Goal: Task Accomplishment & Management: Use online tool/utility

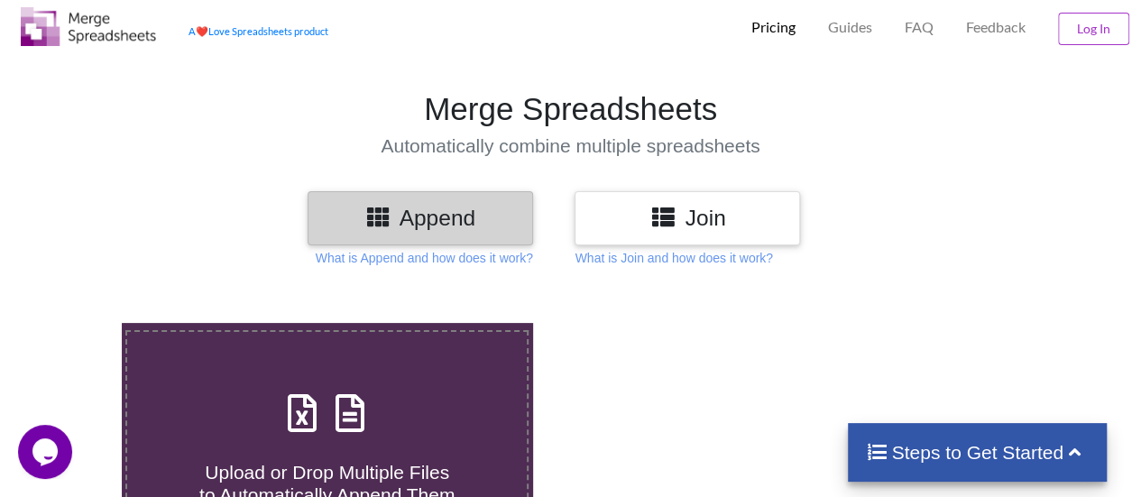
click at [730, 207] on h3 "Join" at bounding box center [687, 218] width 198 height 26
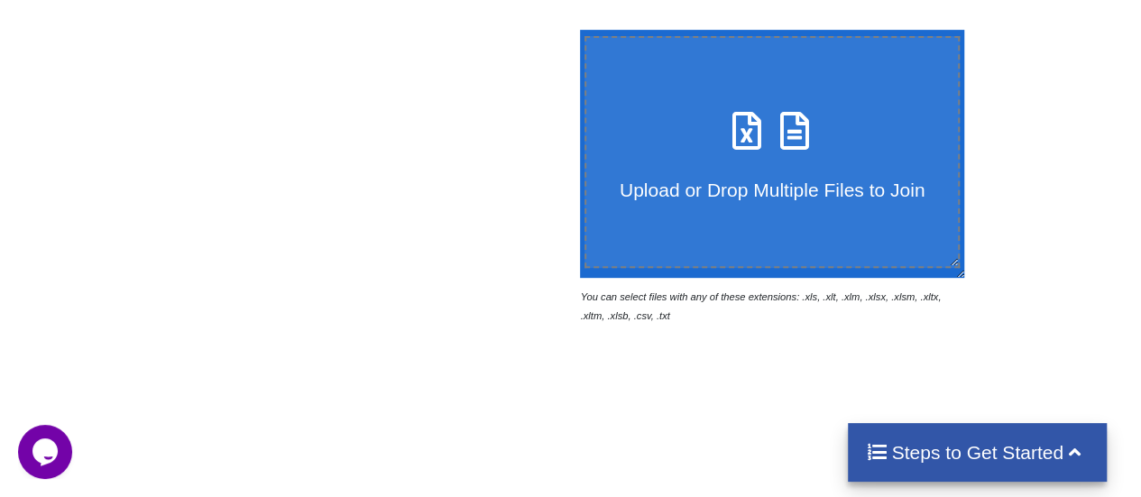
scroll to position [338, 0]
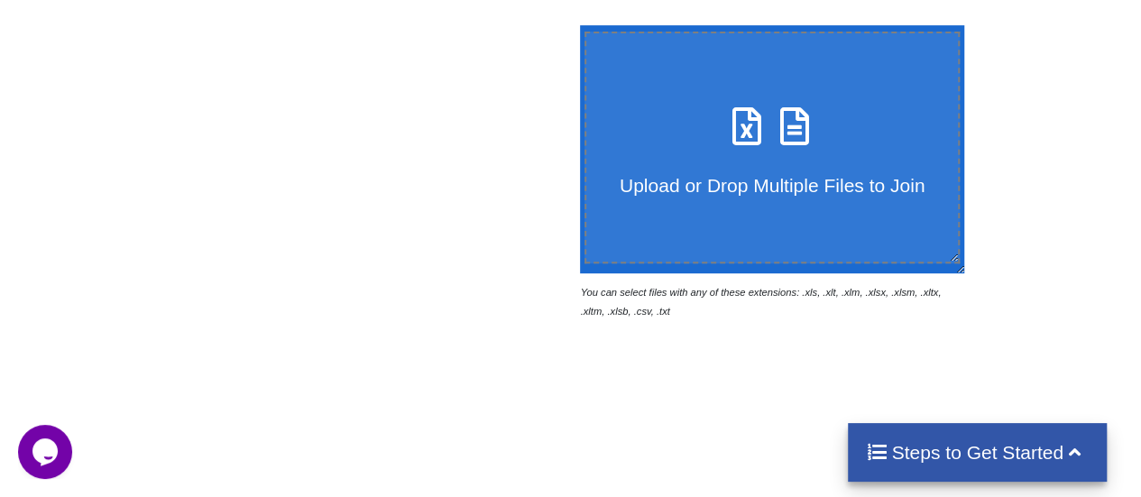
click at [724, 149] on span at bounding box center [772, 127] width 96 height 42
click at [575, 25] on input "Upload or Drop Multiple Files to Join" at bounding box center [575, 25] width 0 height 0
type input "C:\fakepath\Combined_IT_Risk_Register's.xlsx"
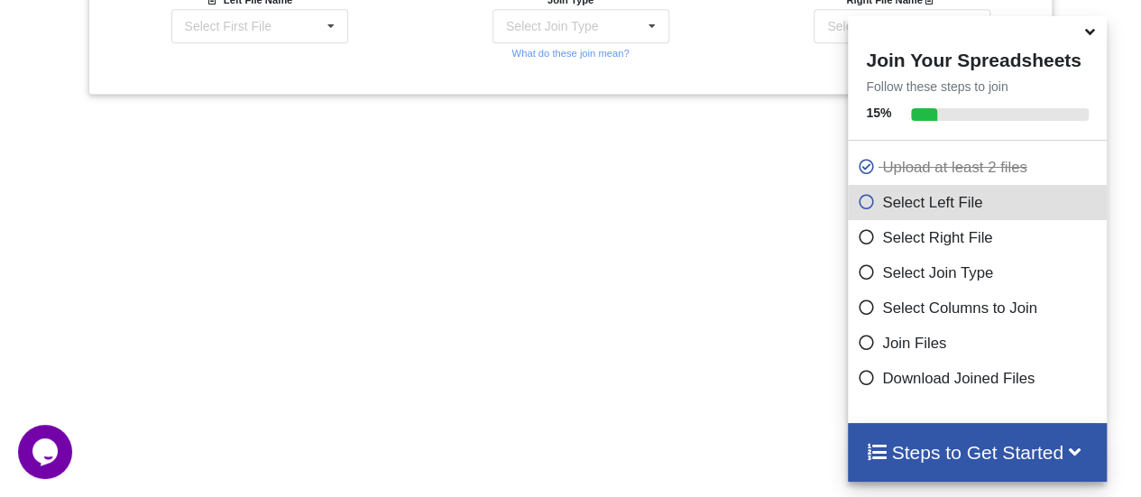
scroll to position [713, 0]
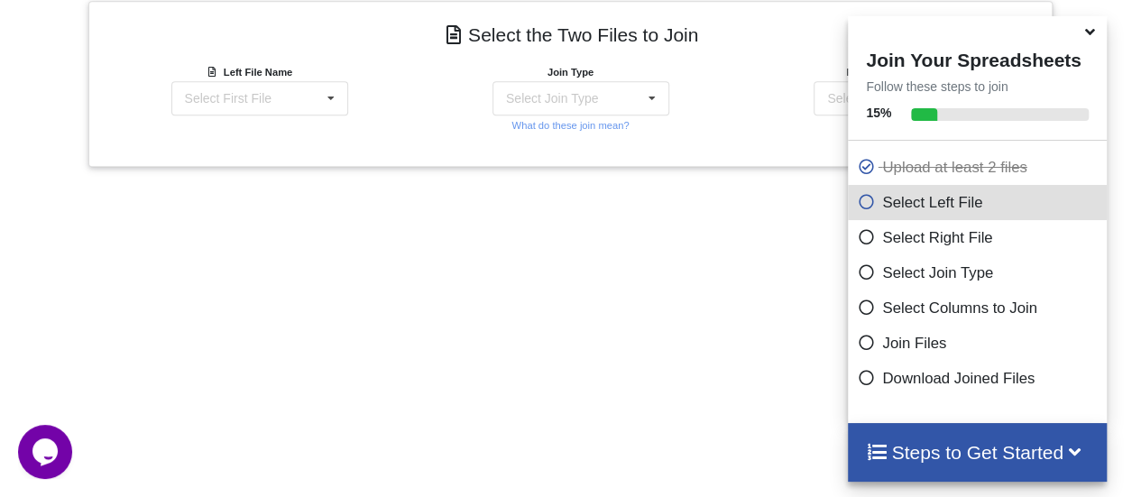
click at [505, 175] on div "Add More Files to Select For Join You can select files with any of these extens…" at bounding box center [570, 78] width 1141 height 932
click at [556, 92] on div "Select Join Type" at bounding box center [552, 98] width 92 height 13
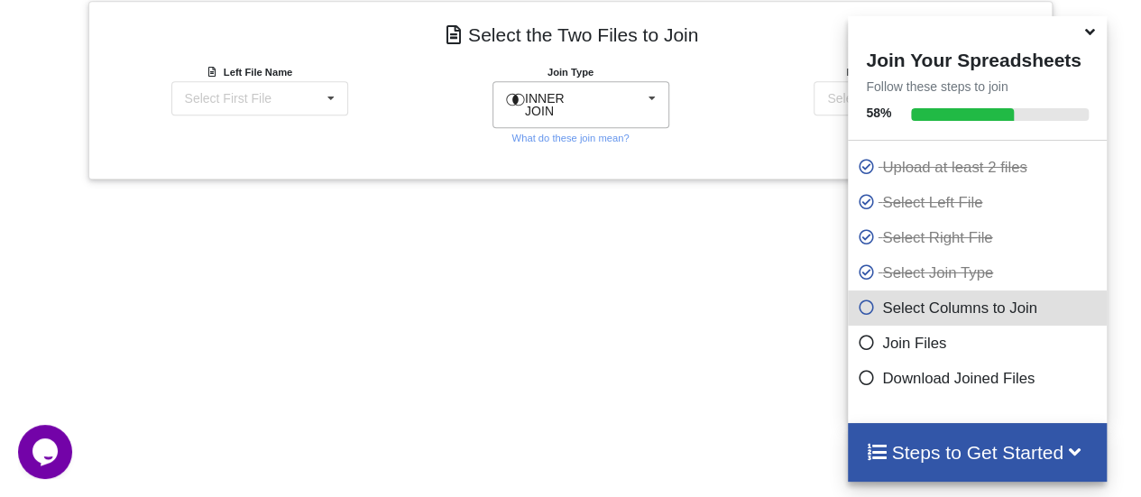
drag, startPoint x: 765, startPoint y: 91, endPoint x: 611, endPoint y: 90, distance: 153.3
click at [765, 91] on div "Right File Name Select Second File Combined_IT_Risk_Register's.xlsx : IT Risk R…" at bounding box center [891, 104] width 321 height 85
click at [289, 81] on div "Select First File Combined_IT_Risk_Register's.xlsx : IT Risk Register Risk_Regi…" at bounding box center [259, 98] width 177 height 34
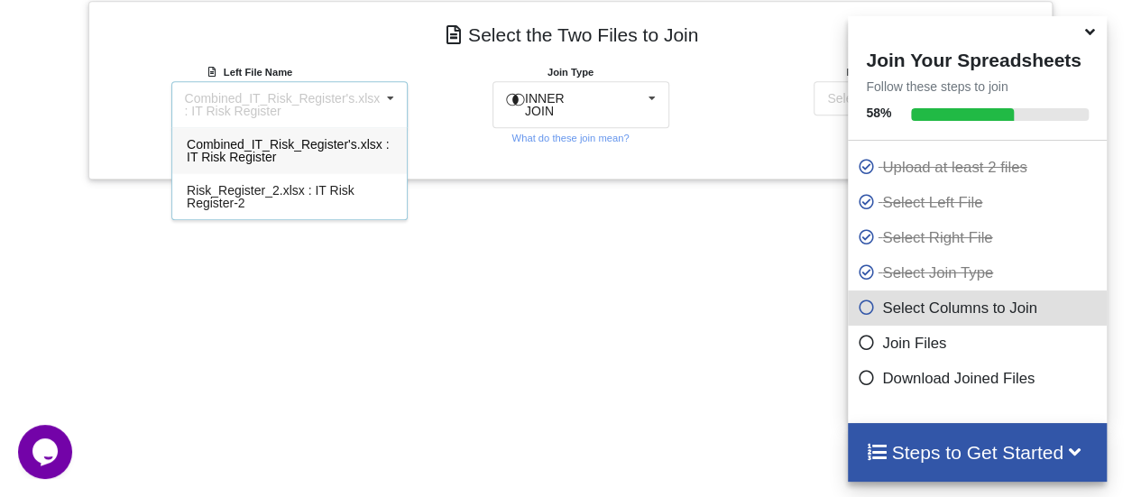
click at [291, 137] on span "Combined_IT_Risk_Register's.xlsx : IT Risk Register" at bounding box center [288, 150] width 202 height 27
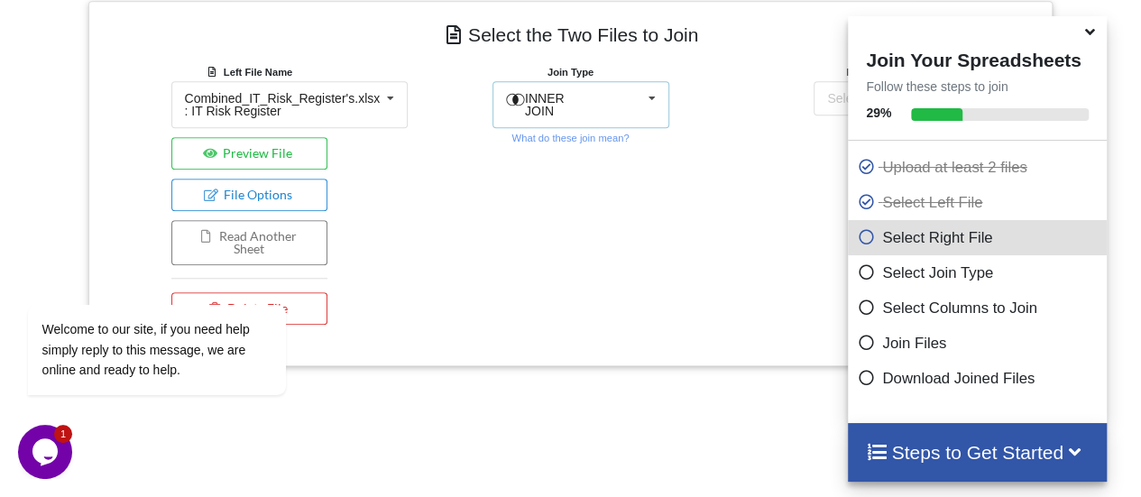
click at [546, 95] on span "INNER JOIN" at bounding box center [545, 104] width 40 height 27
click at [453, 134] on div "Join Type INNER JOIN INNER JOIN LEFT JOIN RIGHT JOIN FULL JOIN What do these jo…" at bounding box center [569, 197] width 321 height 271
click at [608, 81] on div "INNER JOIN INNER JOIN LEFT JOIN RIGHT JOIN FULL JOIN" at bounding box center [580, 104] width 177 height 47
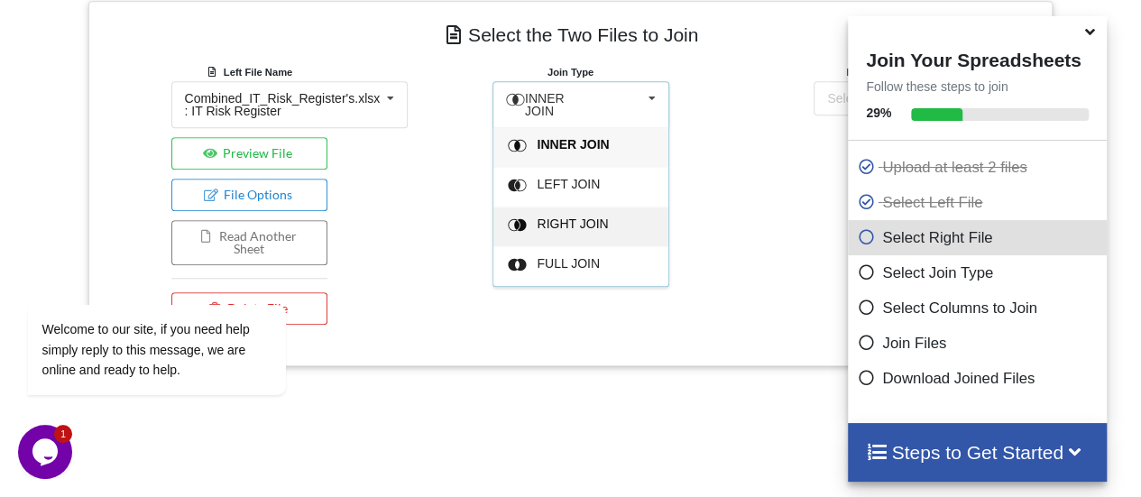
click at [603, 207] on div "RIGHT JOIN" at bounding box center [580, 227] width 175 height 40
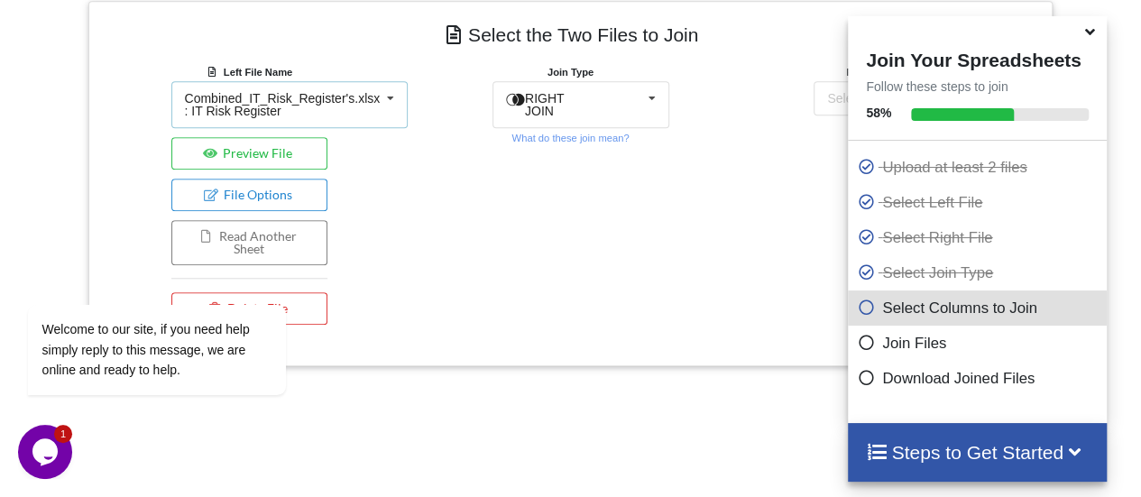
click at [377, 93] on icon at bounding box center [390, 98] width 27 height 33
click at [385, 51] on h4 "Select the Two Files to Join" at bounding box center [570, 34] width 937 height 41
click at [294, 153] on div "Welcome to our site, if you need help simply reply to this message, we are onli…" at bounding box center [180, 275] width 325 height 274
click at [290, 142] on iframe at bounding box center [180, 279] width 325 height 274
click at [273, 142] on div "Welcome to our site, if you need help simply reply to this message, we are onli…" at bounding box center [180, 275] width 325 height 274
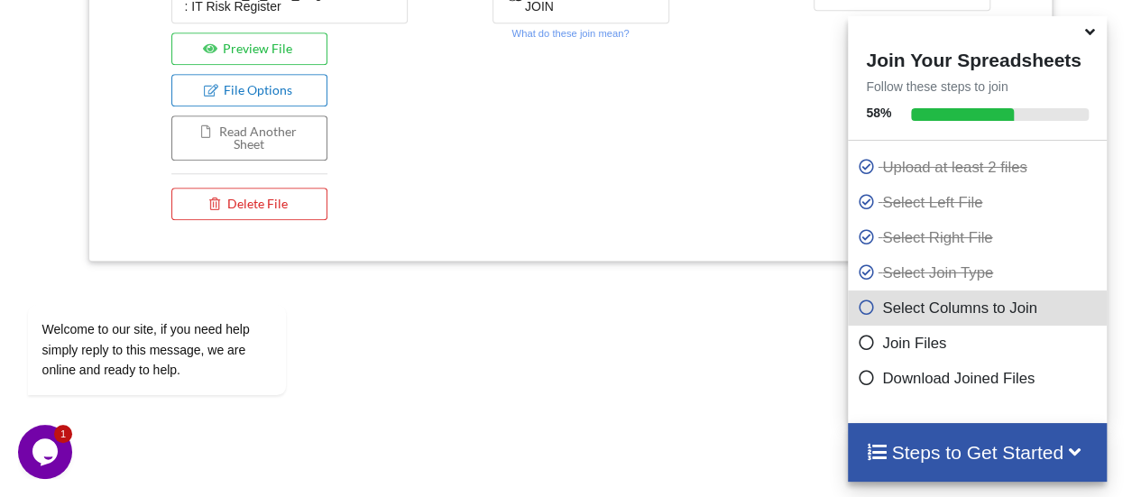
scroll to position [852, 0]
click at [265, 39] on button "Preview File" at bounding box center [249, 51] width 156 height 32
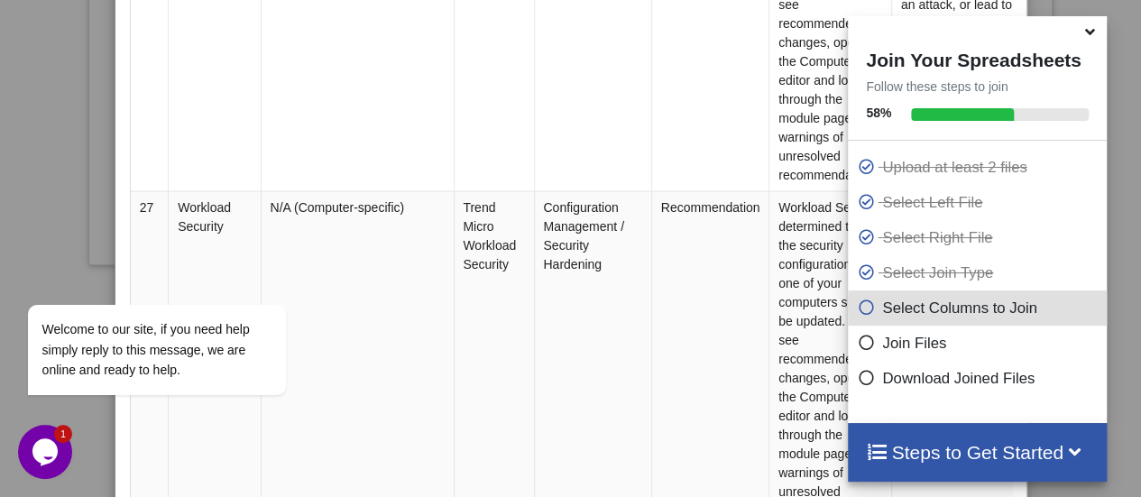
scroll to position [13756, 0]
